Goal: Information Seeking & Learning: Find specific fact

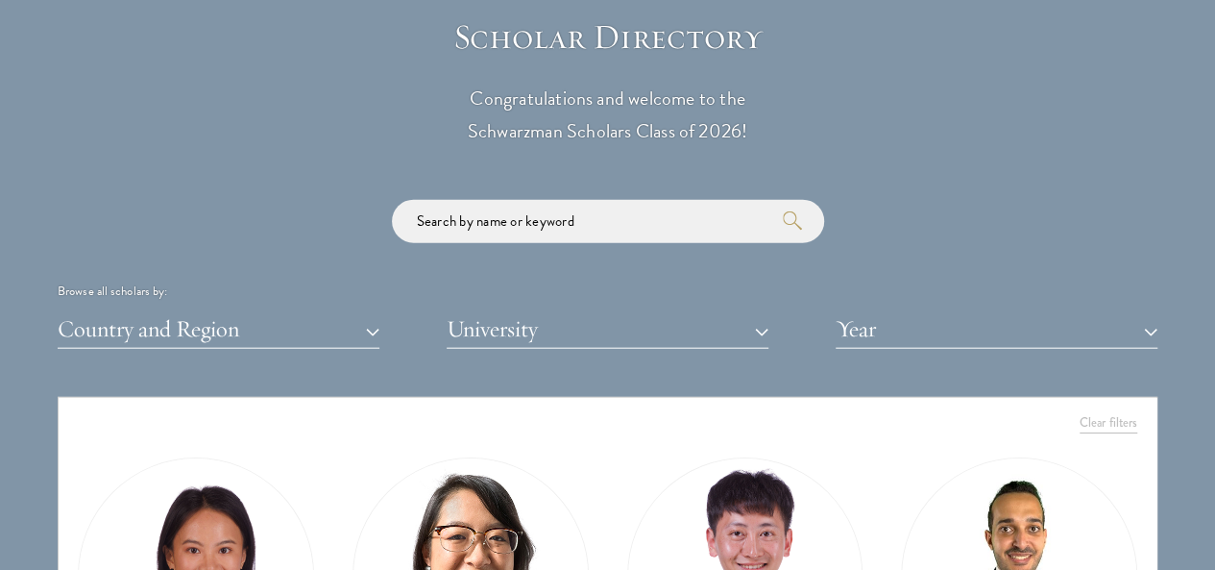
scroll to position [2110, 0]
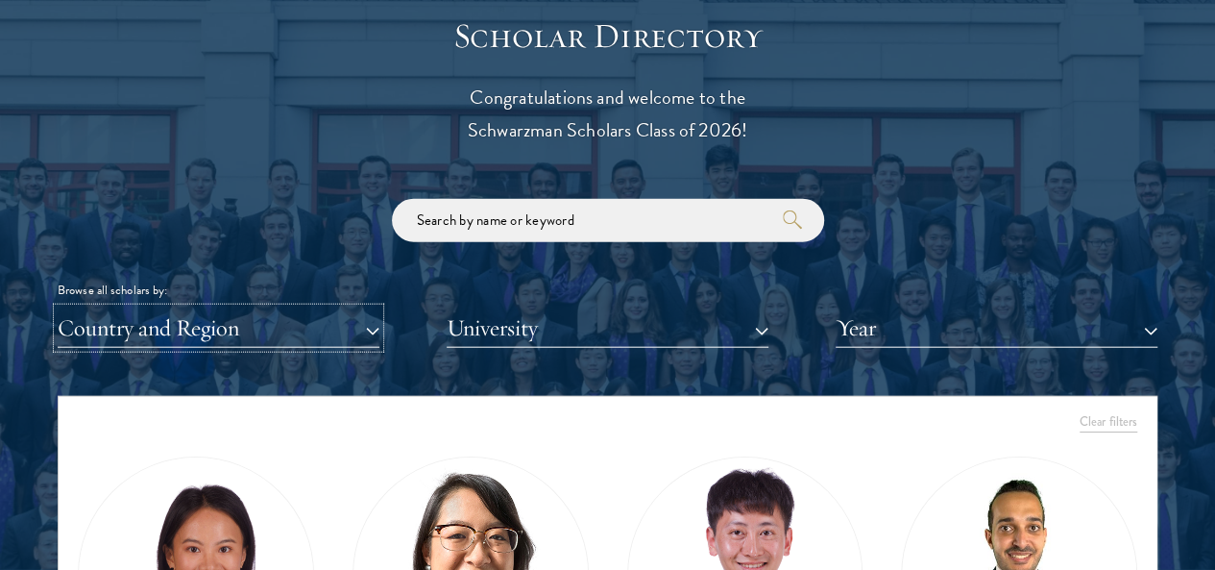
click at [282, 308] on button "Country and Region" at bounding box center [219, 327] width 322 height 39
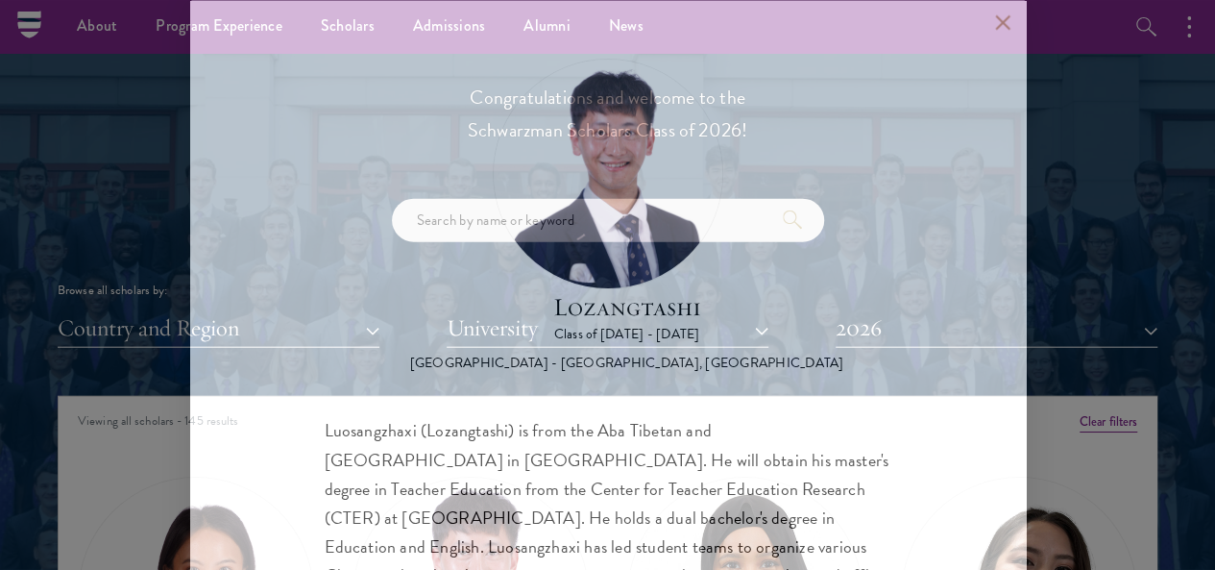
scroll to position [2109, 0]
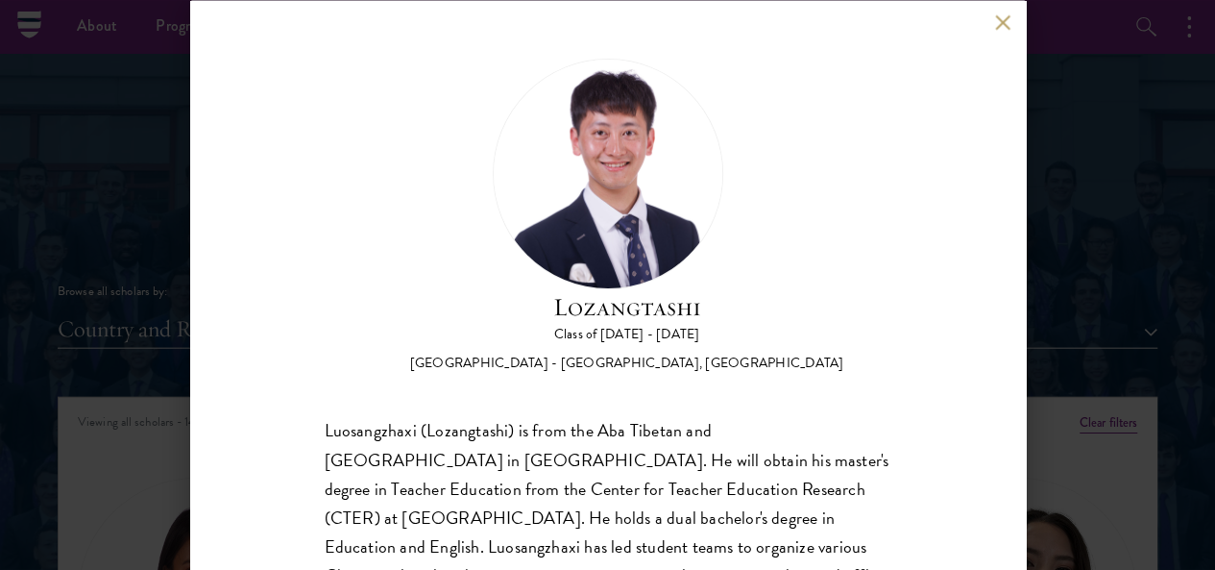
click at [123, 227] on div "Lozangtashi Class of [DATE] - [DATE] [GEOGRAPHIC_DATA] - [GEOGRAPHIC_DATA], [GE…" at bounding box center [607, 285] width 1215 height 570
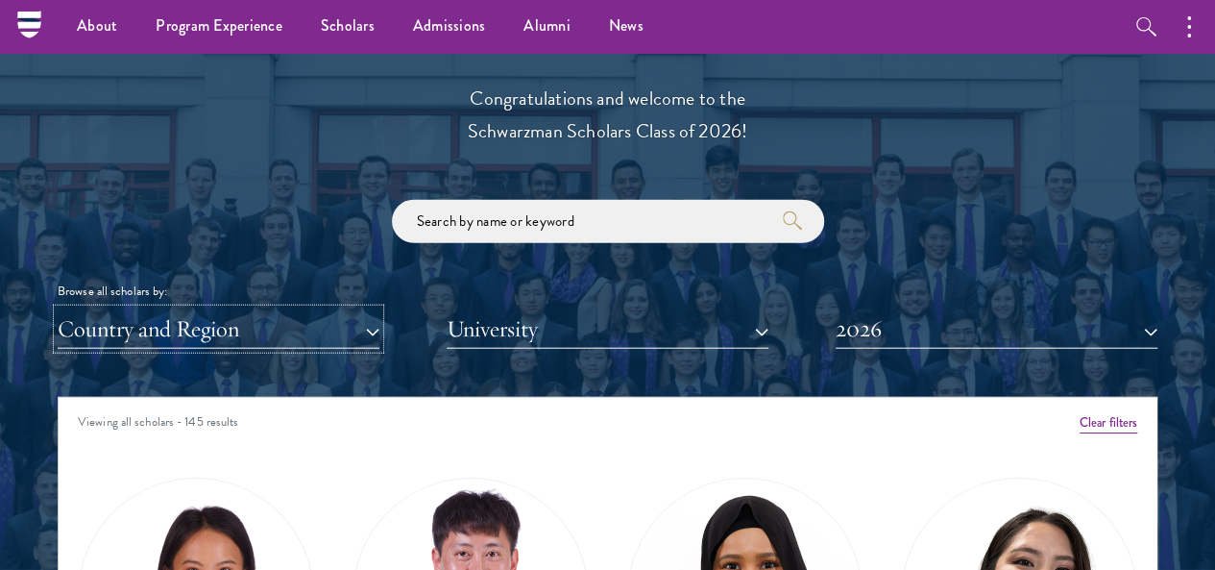
click at [380, 309] on button "Country and Region" at bounding box center [219, 328] width 322 height 39
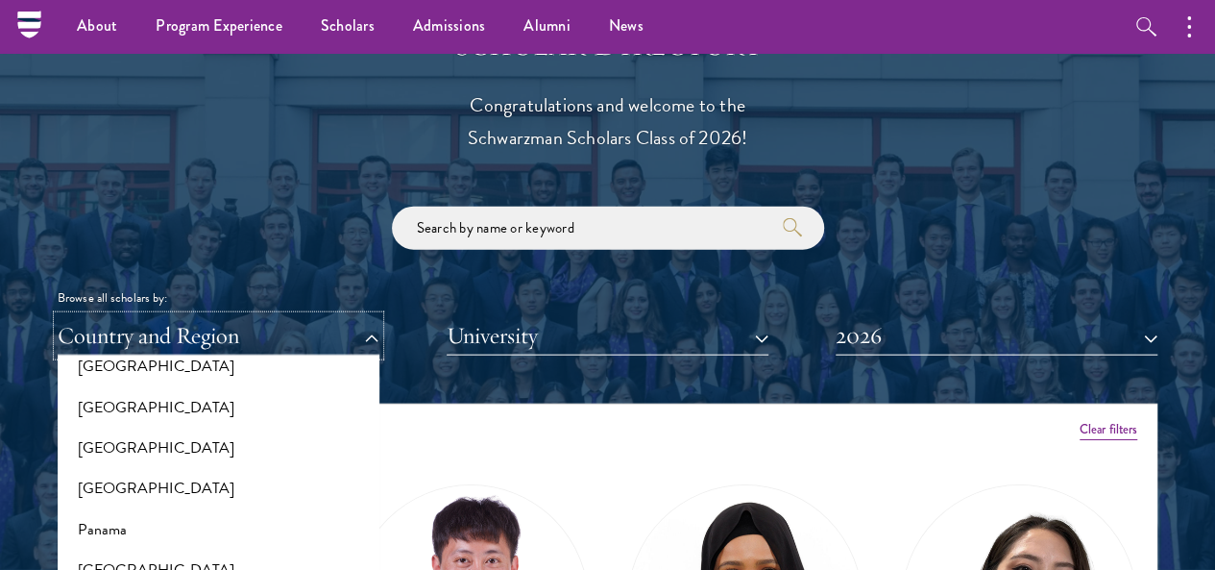
scroll to position [2772, 0]
click at [163, 427] on button "[GEOGRAPHIC_DATA]" at bounding box center [218, 447] width 310 height 40
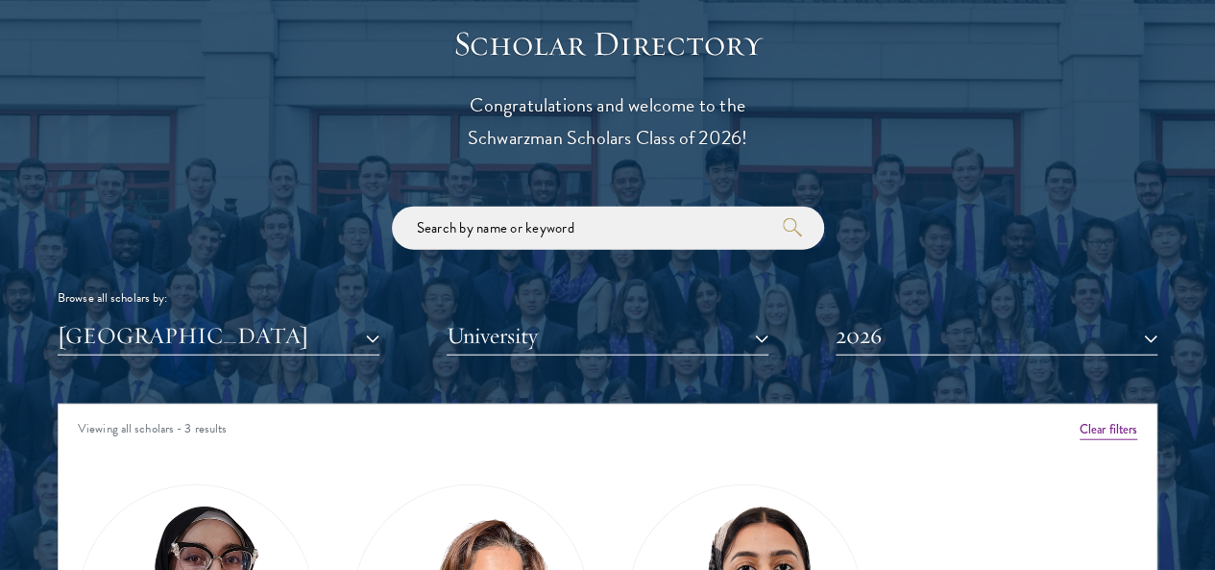
scroll to position [2342, 0]
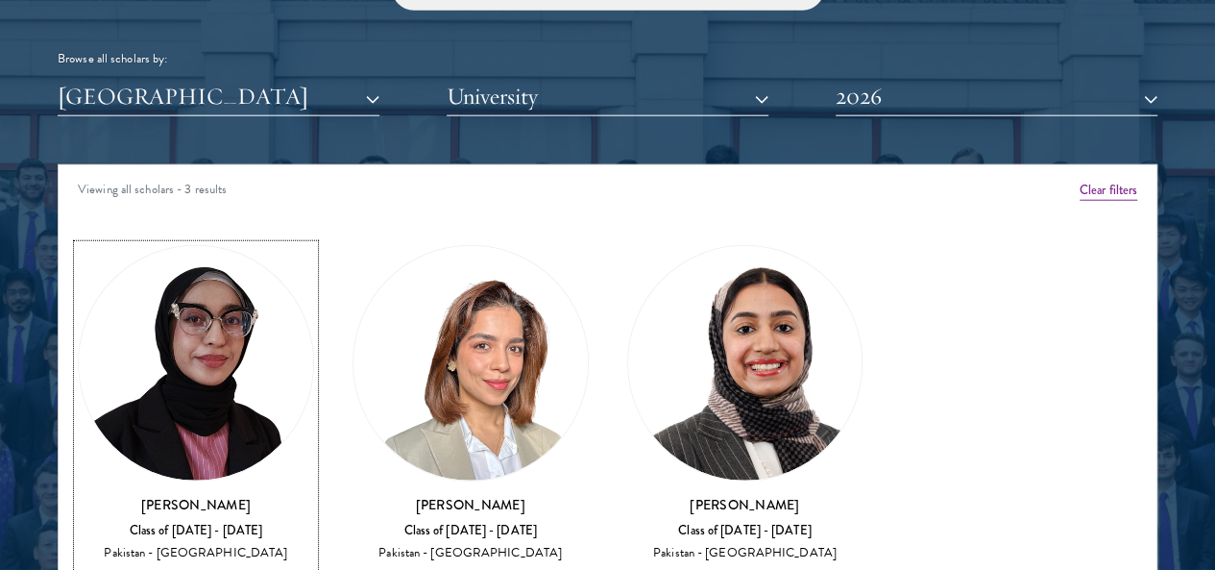
click at [219, 569] on div "View Bio" at bounding box center [196, 578] width 46 height 15
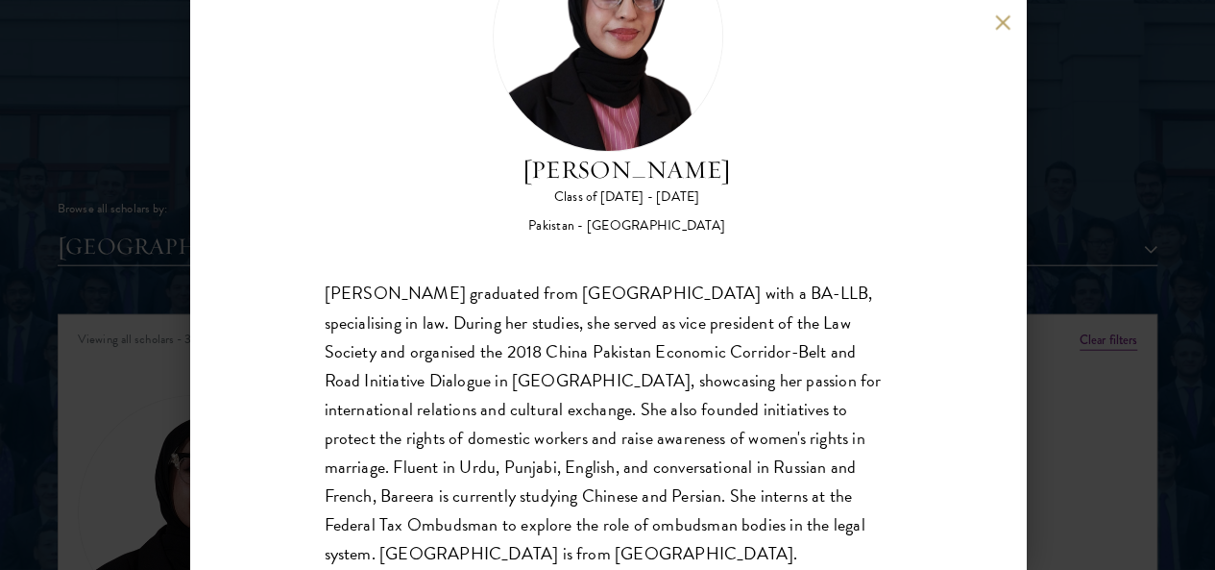
scroll to position [2199, 0]
click at [1002, 23] on button at bounding box center [1003, 22] width 16 height 16
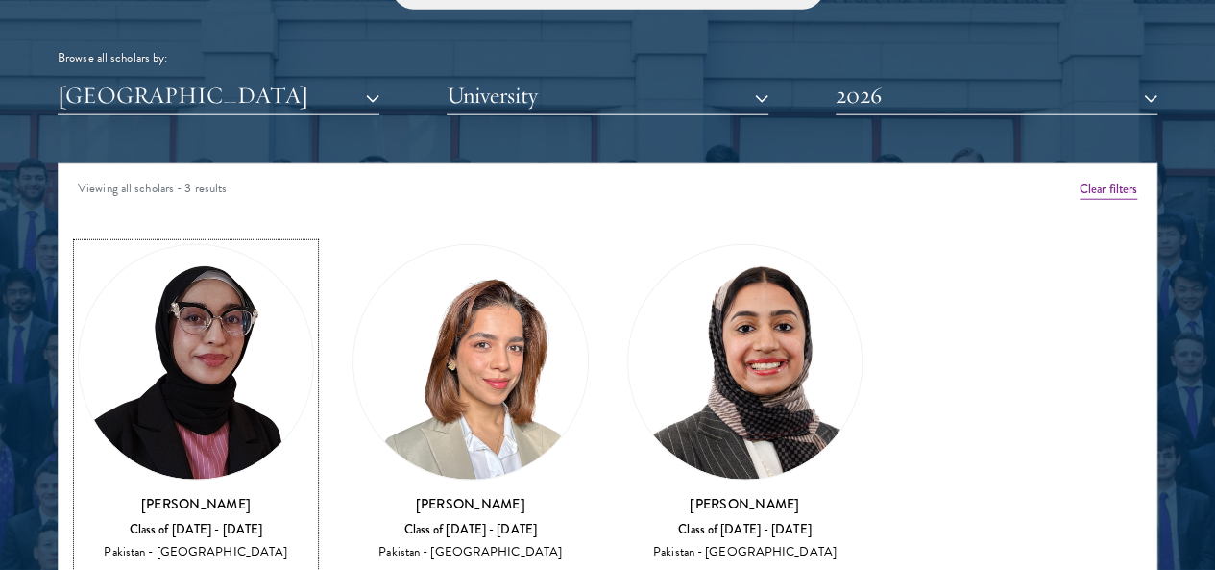
scroll to position [2354, 0]
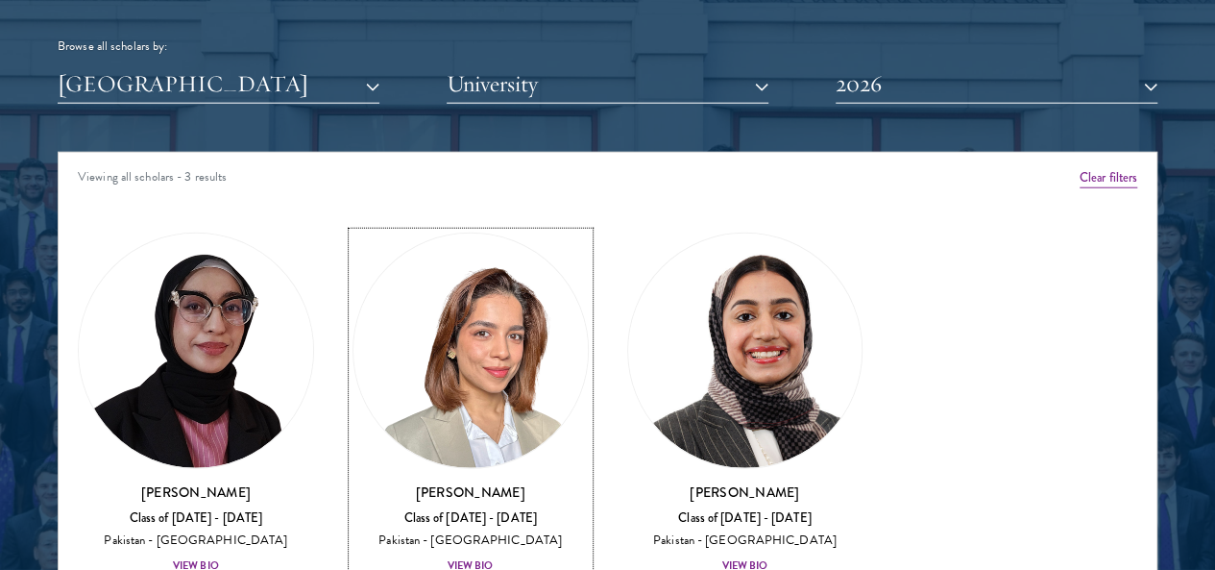
click at [448, 558] on div "View Bio" at bounding box center [471, 565] width 46 height 15
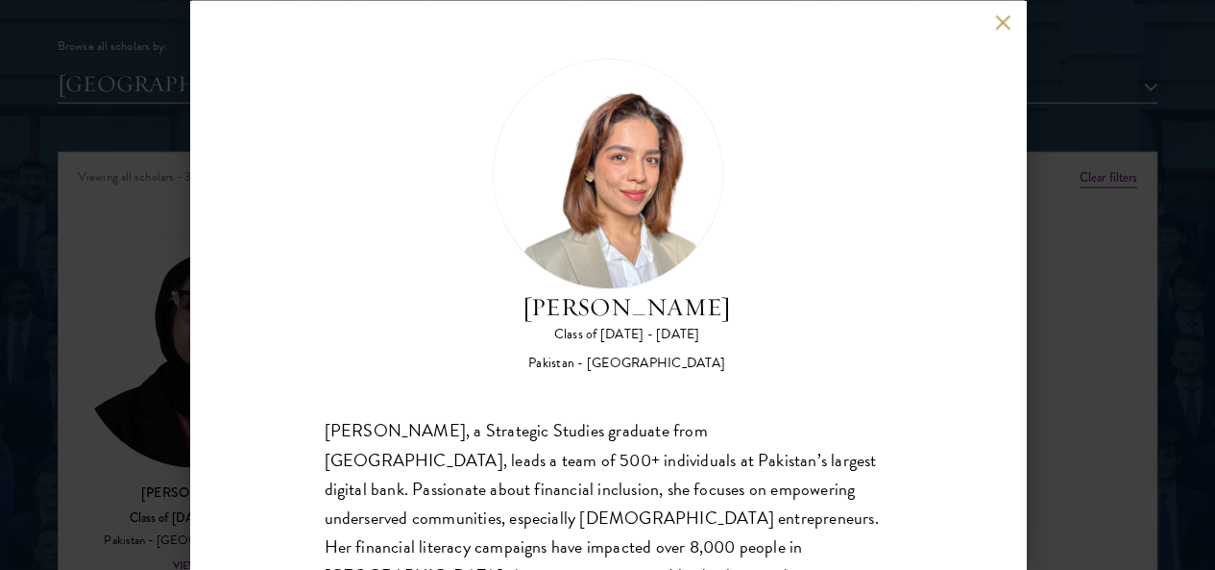
click at [995, 24] on button at bounding box center [1003, 22] width 16 height 16
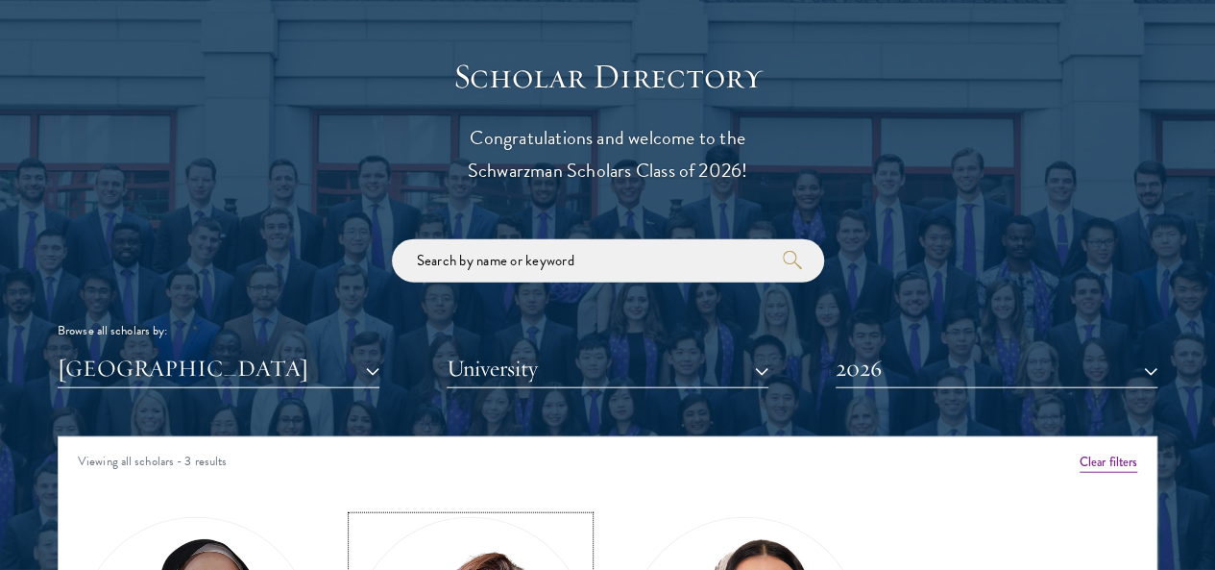
scroll to position [2068, 0]
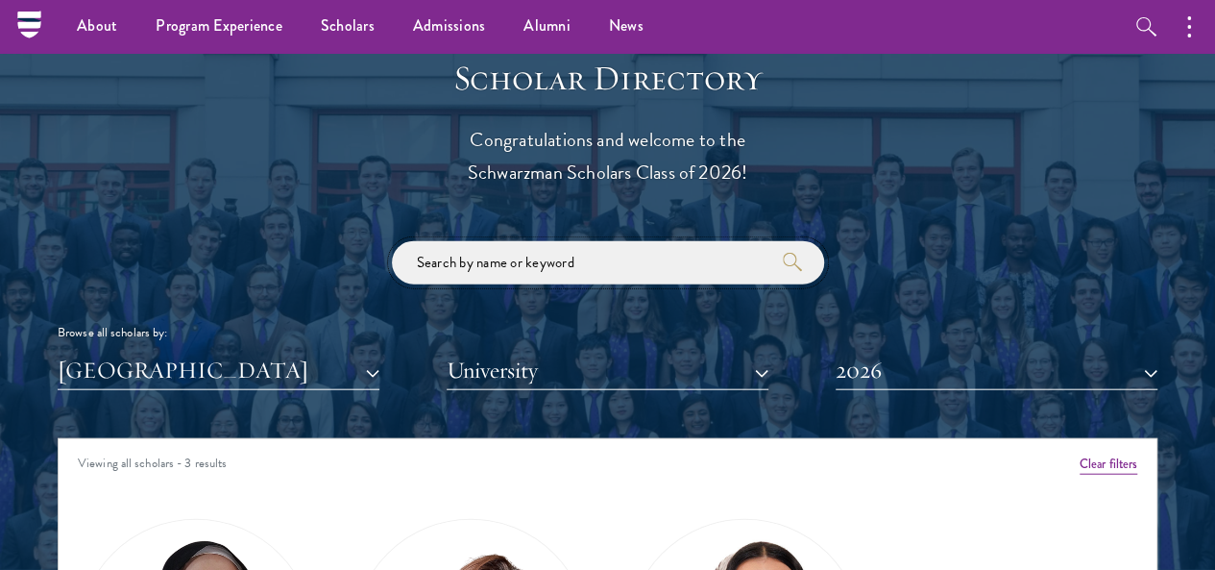
click at [552, 241] on input "search" at bounding box center [608, 262] width 432 height 43
click at [844, 351] on button "2026" at bounding box center [997, 370] width 322 height 39
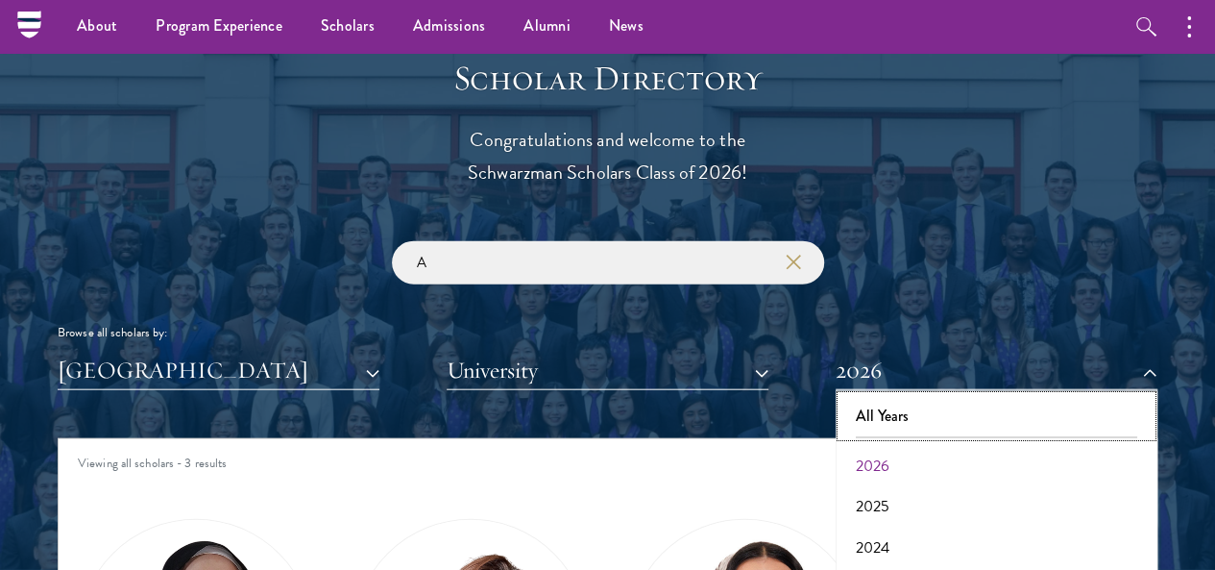
click at [878, 396] on button "All Years" at bounding box center [997, 416] width 310 height 40
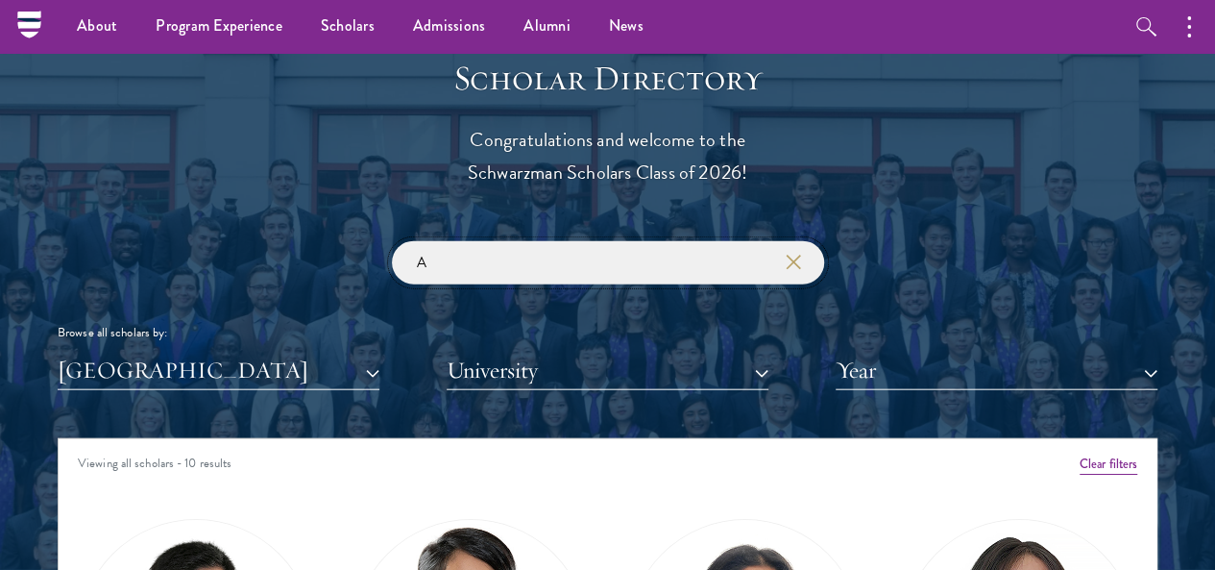
click at [470, 241] on input "A" at bounding box center [608, 262] width 432 height 43
type input "[PERSON_NAME]"
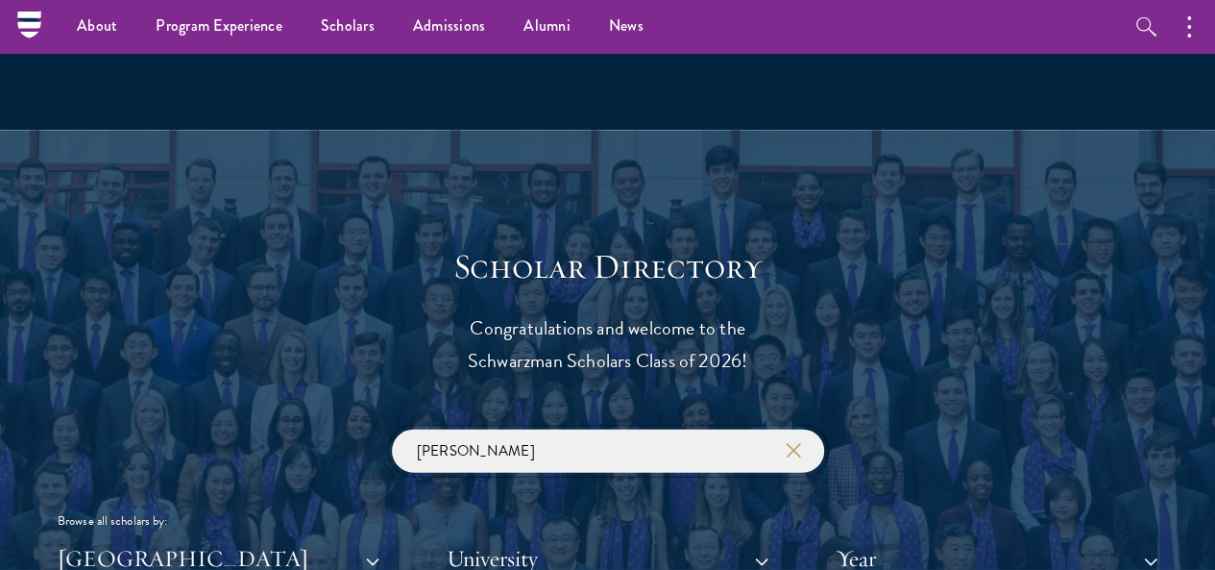
scroll to position [1877, 0]
